Goal: Task Accomplishment & Management: Complete application form

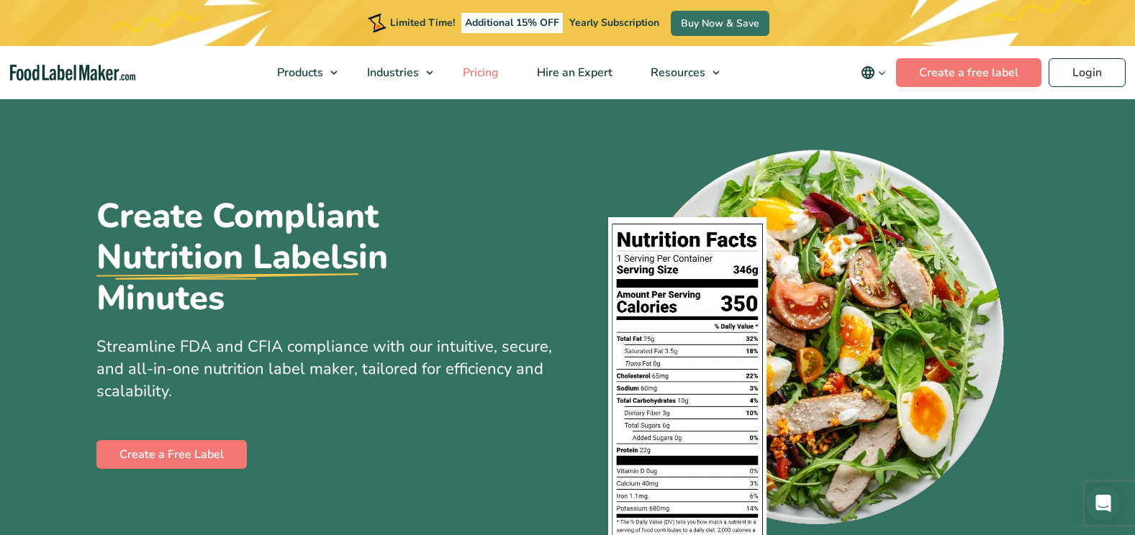
click at [492, 68] on span "Pricing" at bounding box center [479, 73] width 42 height 16
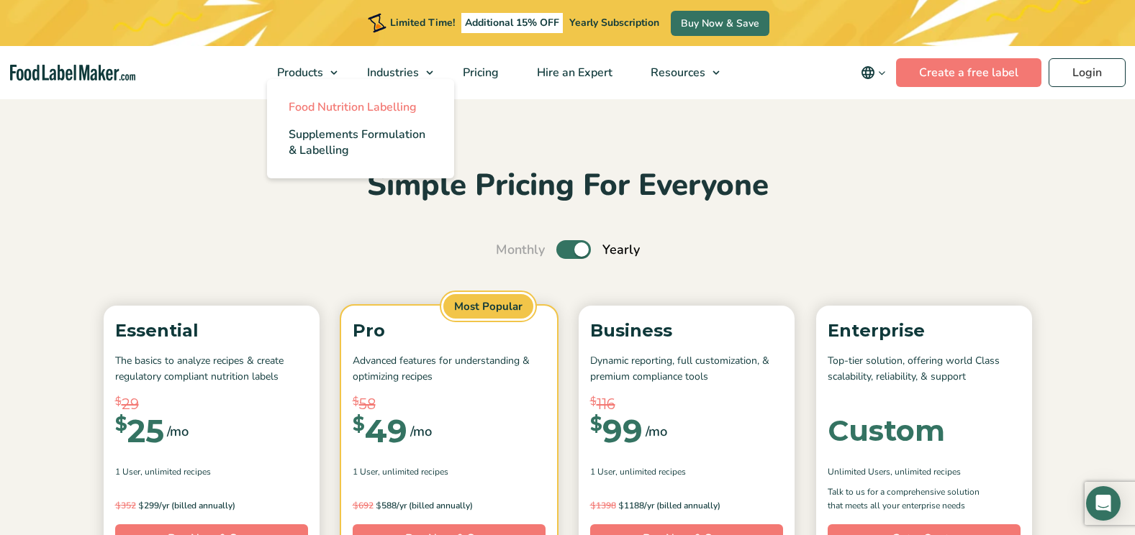
click at [348, 103] on span "Food Nutrition Labelling" at bounding box center [353, 107] width 128 height 16
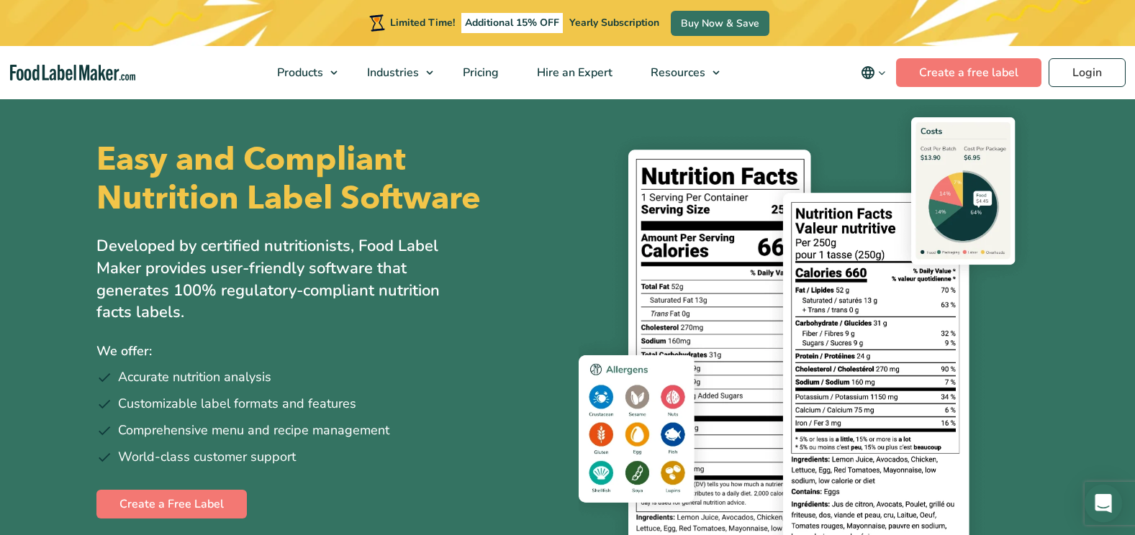
click at [1101, 506] on icon "Open Intercom Messenger" at bounding box center [1102, 503] width 17 height 19
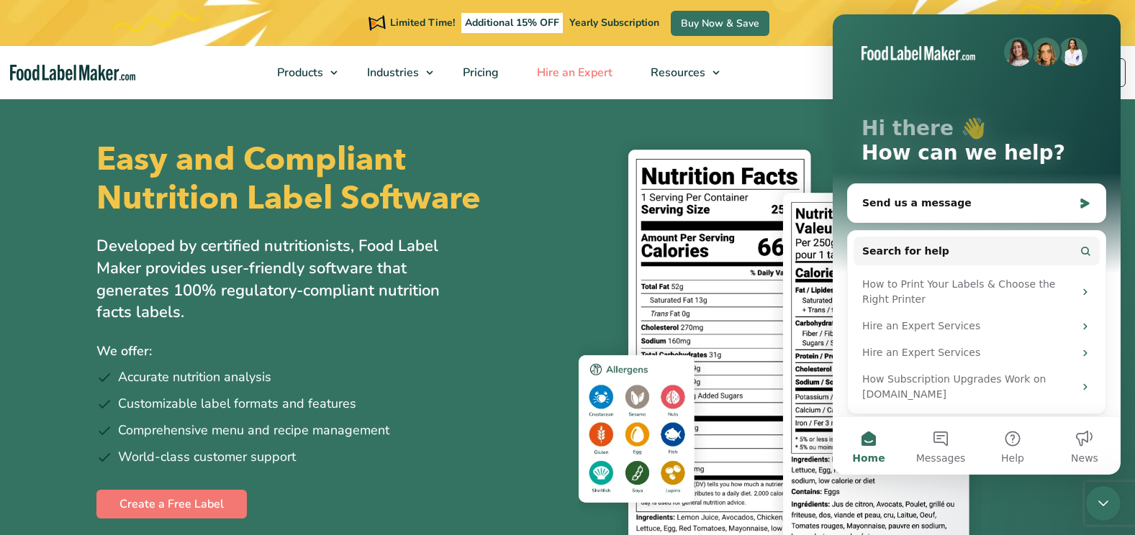
click at [573, 73] on span "Hire an Expert" at bounding box center [572, 73] width 81 height 16
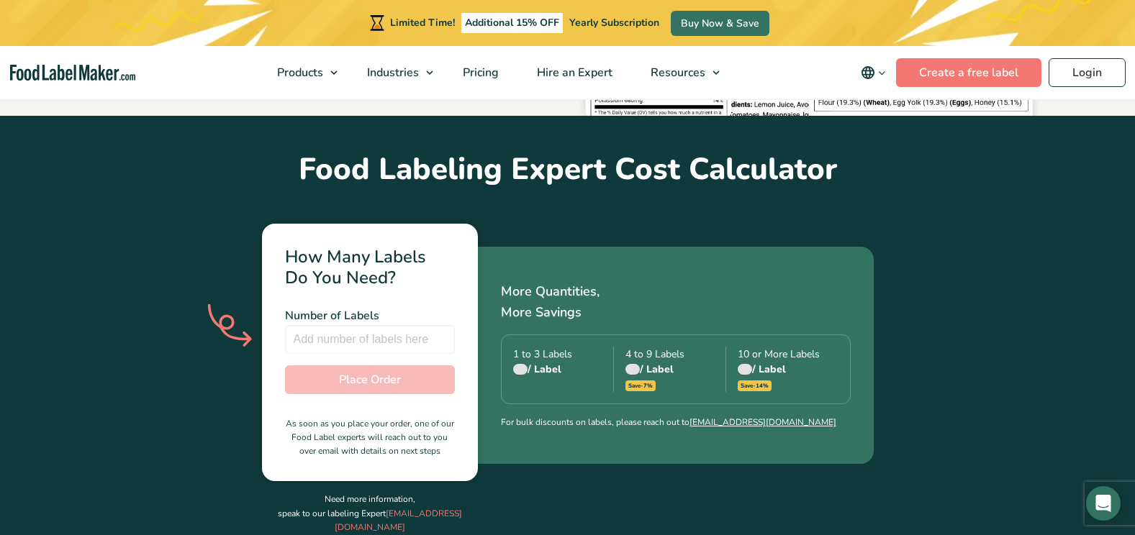
scroll to position [453, 0]
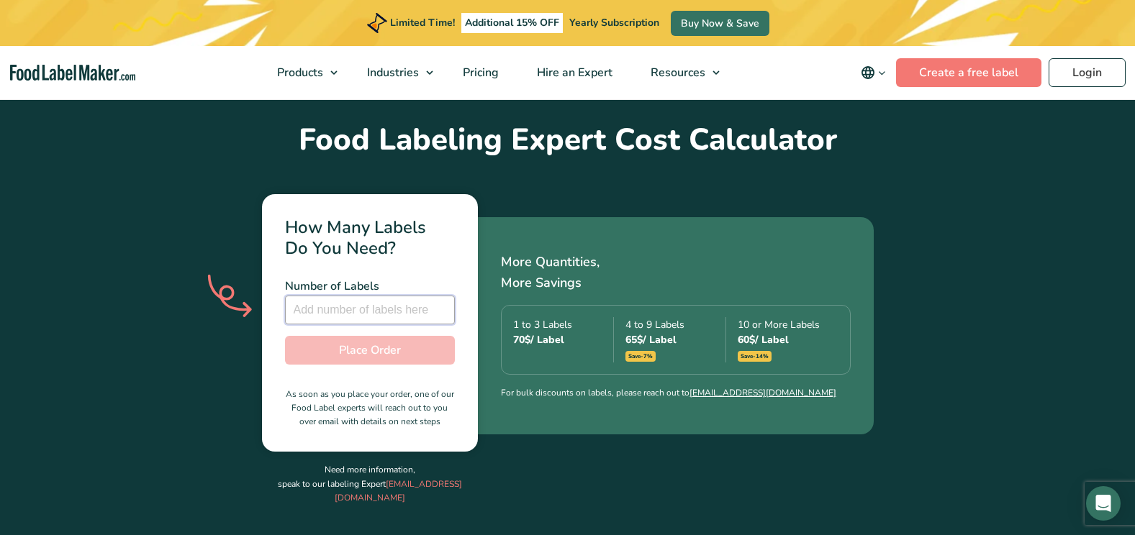
click at [435, 296] on input "number" at bounding box center [370, 310] width 170 height 29
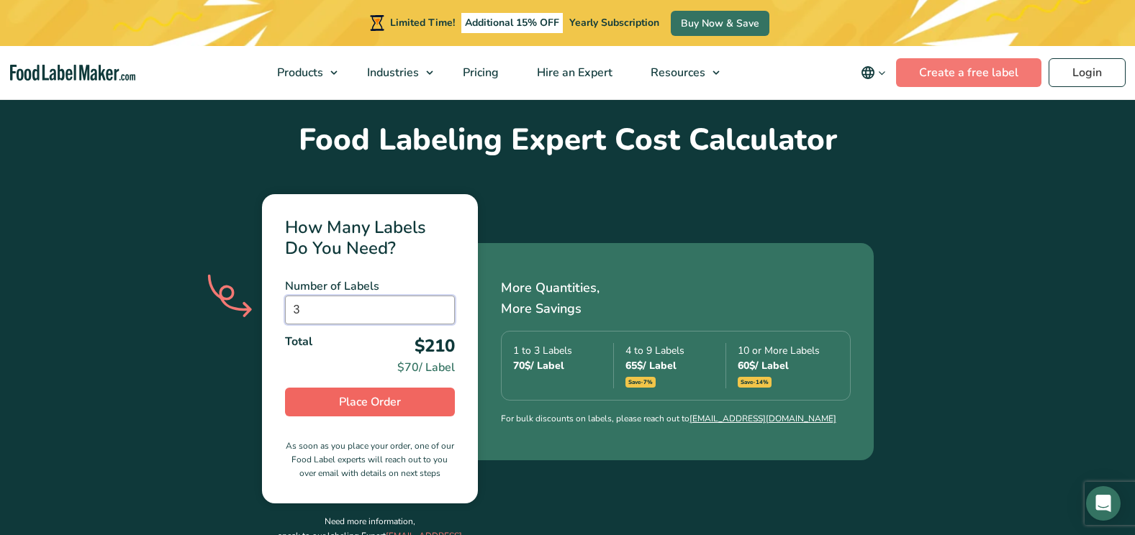
type input "3"
click at [376, 394] on span "Place Order" at bounding box center [370, 402] width 62 height 17
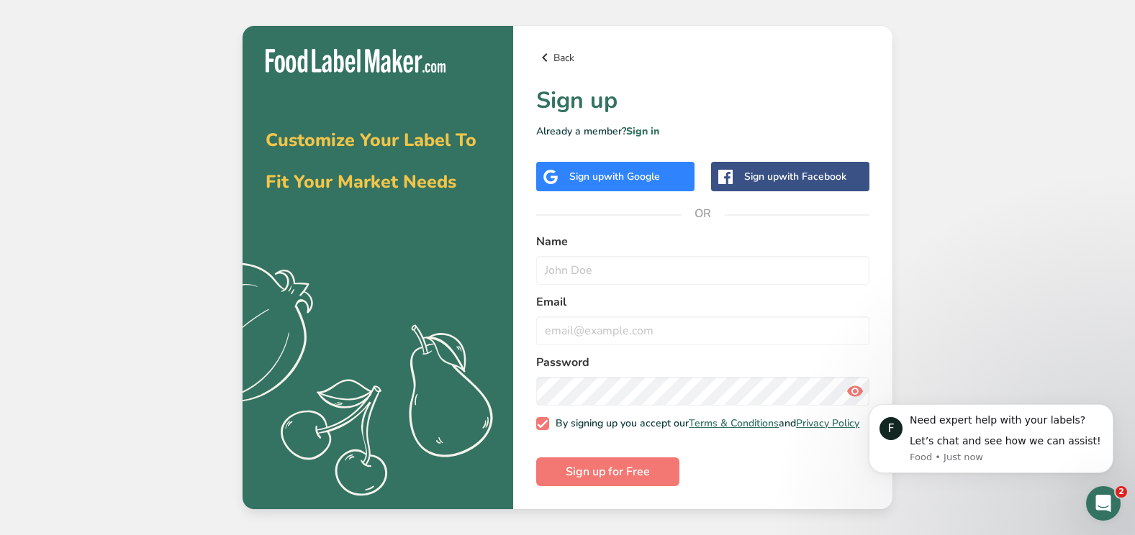
click at [539, 47] on icon at bounding box center [544, 58] width 17 height 26
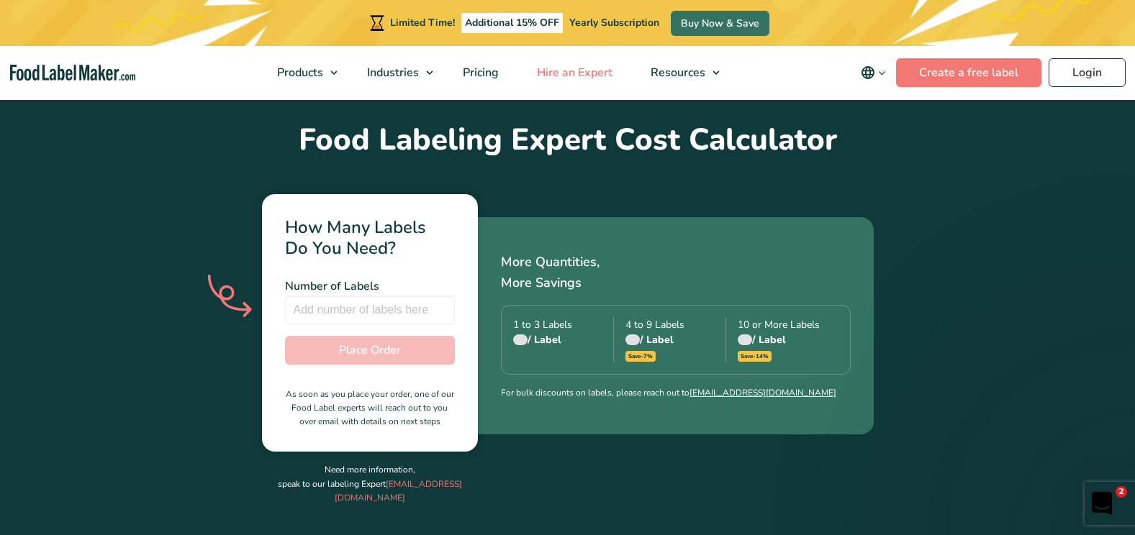
click at [573, 76] on span "Hire an Expert" at bounding box center [572, 73] width 81 height 16
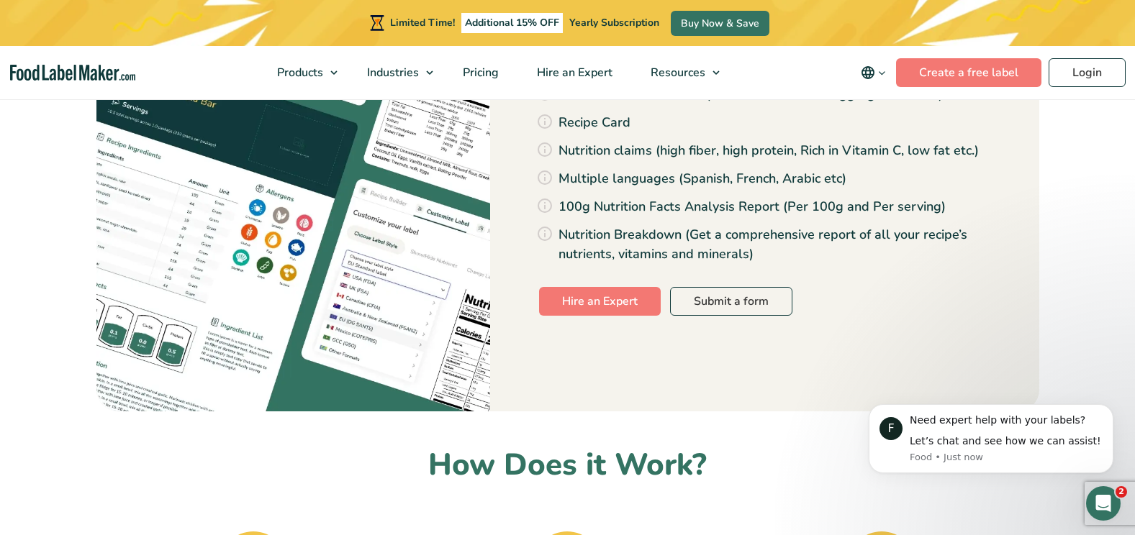
scroll to position [1814, 0]
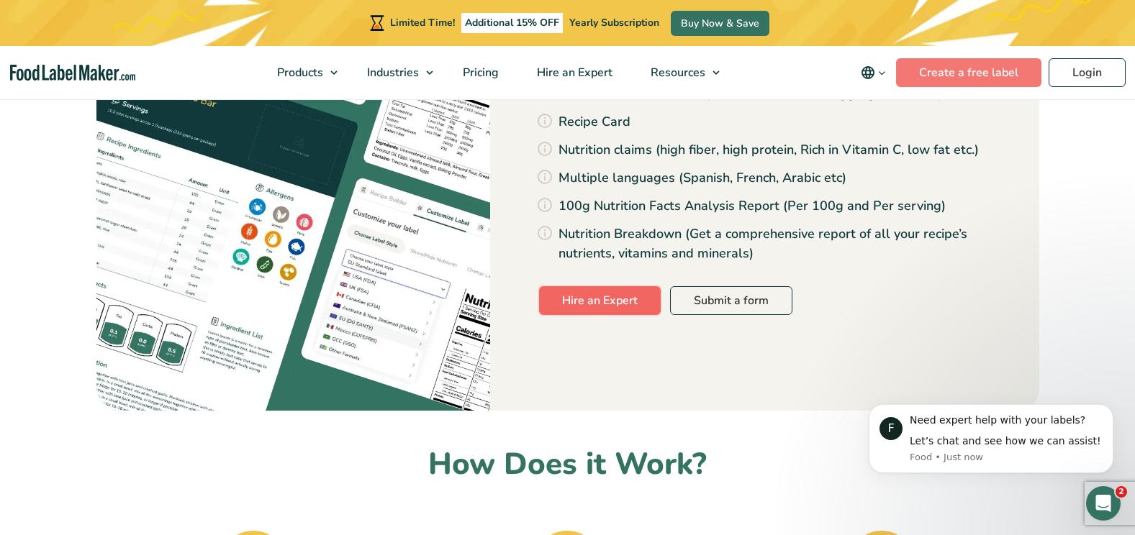
click at [594, 286] on link "Hire an Expert" at bounding box center [600, 300] width 122 height 29
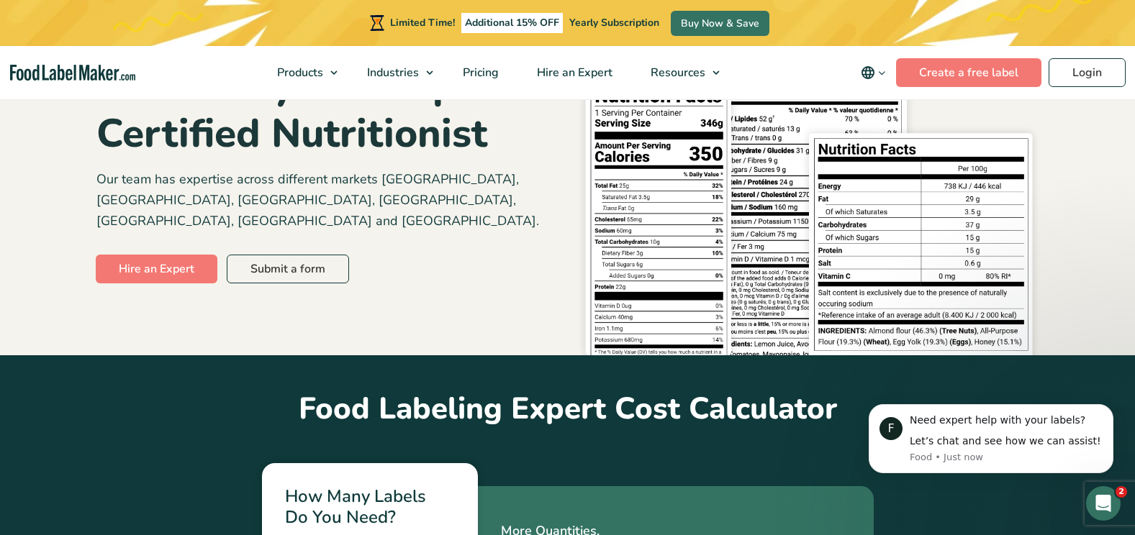
scroll to position [183, 0]
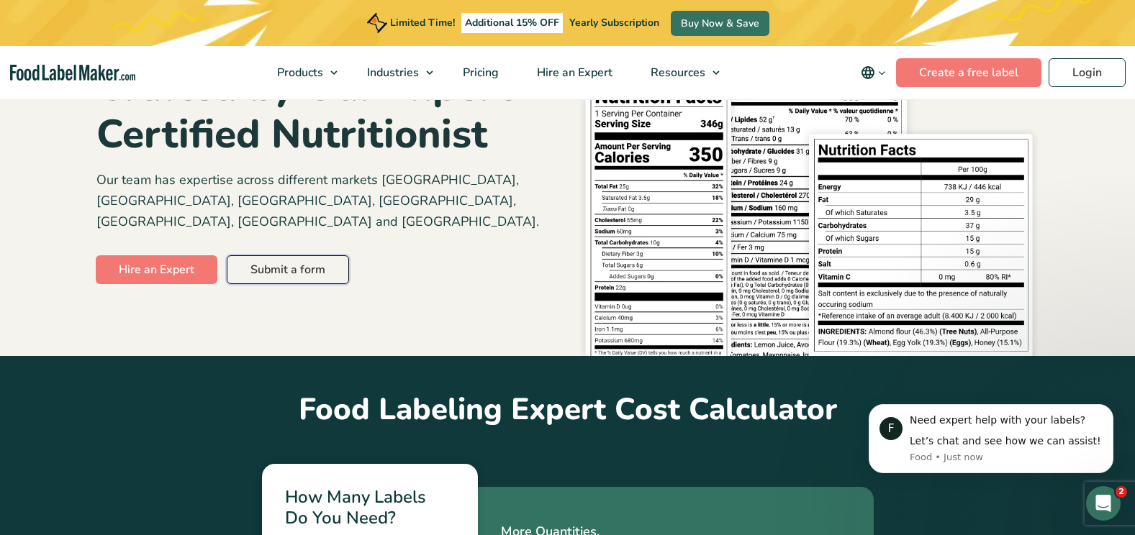
click at [329, 255] on link "Submit a form" at bounding box center [288, 269] width 122 height 29
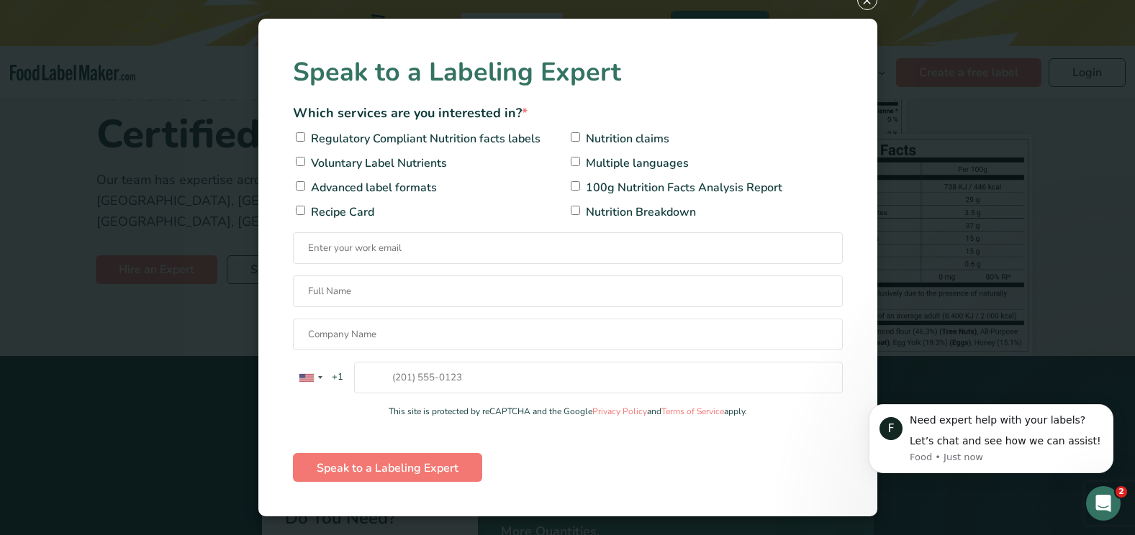
click at [299, 137] on input"] "Regulatory Compliant Nutrition facts labels" at bounding box center [300, 136] width 9 height 9
checkbox input"] "true"
click at [357, 258] on input "Contact form" at bounding box center [568, 248] width 550 height 32
type input "Leidya@easygroomingps.net"
type input "Leidy Ly Acosta Medina"
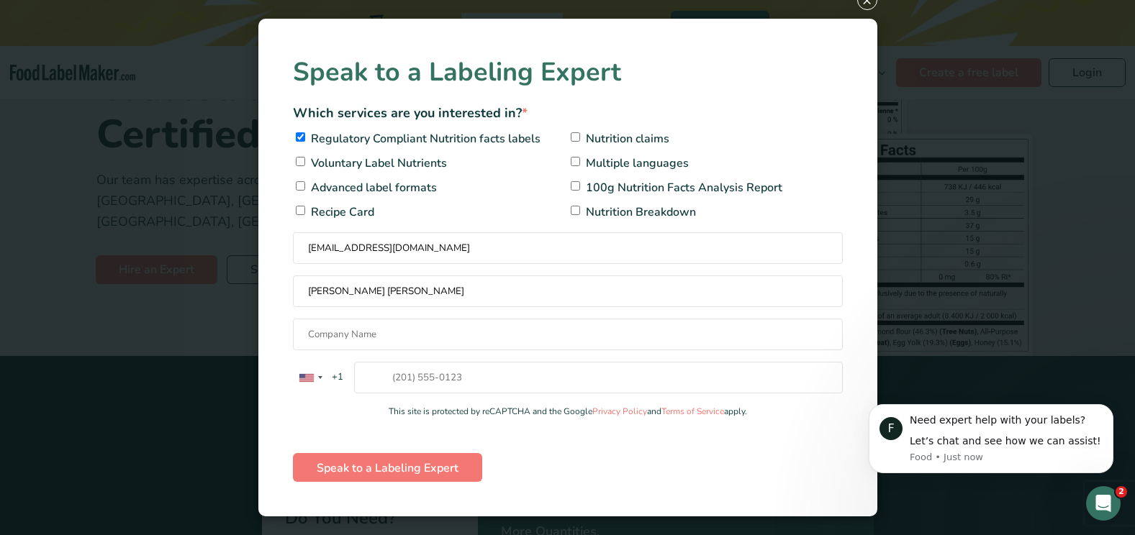
type input "Easy Grooming Pet Solutions L.L.C"
type input "17347094964"
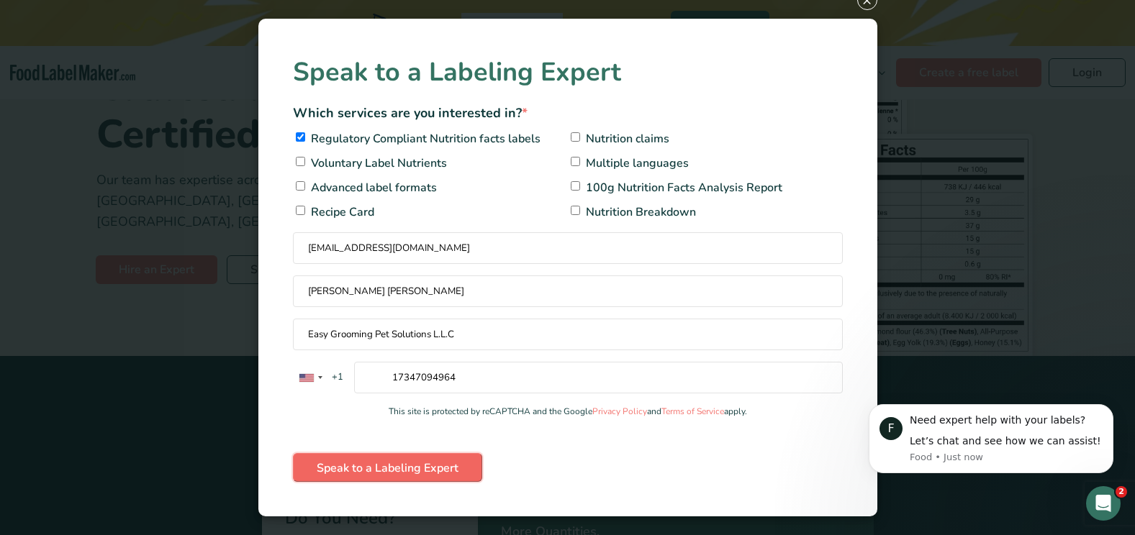
click at [447, 469] on input "Speak to a Labeling Expert" at bounding box center [387, 467] width 189 height 29
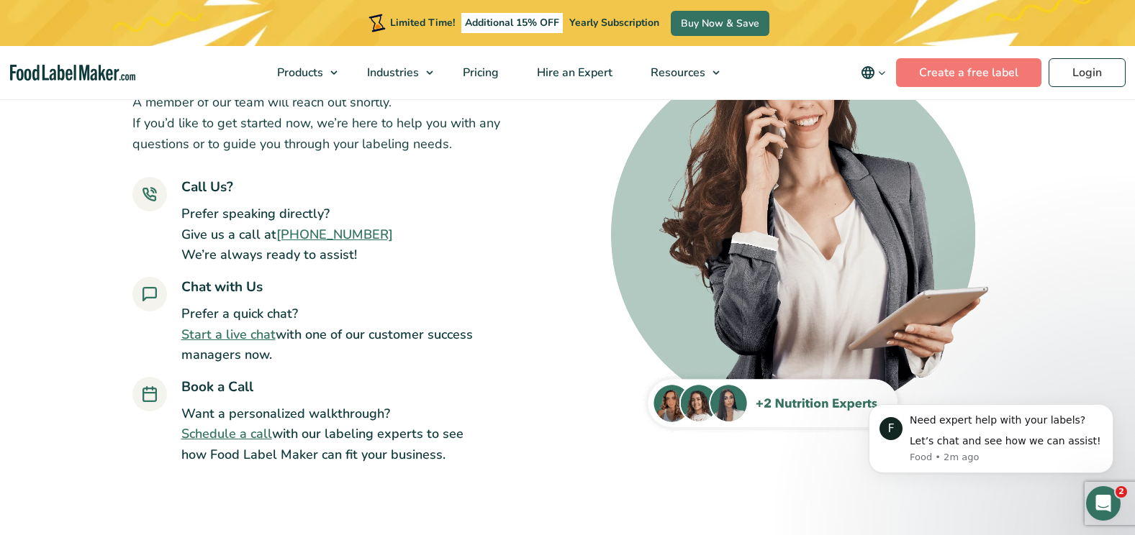
scroll to position [172, 0]
